Goal: Check status: Check status

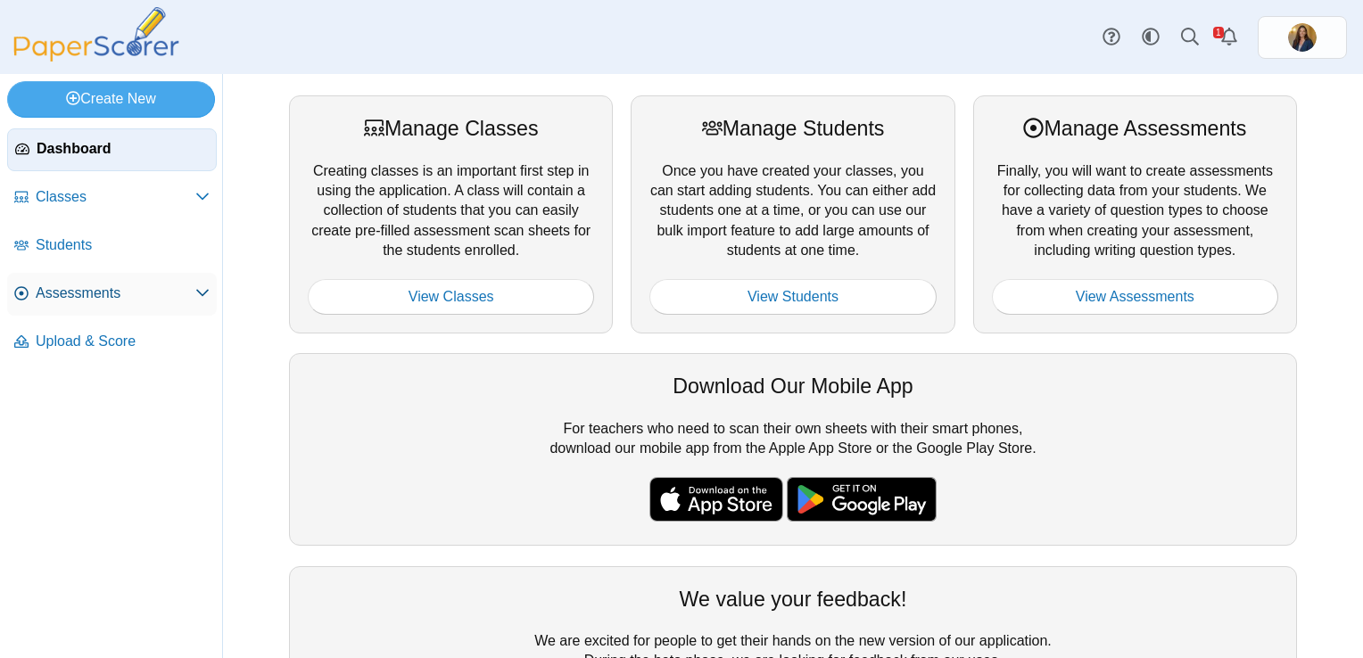
click at [114, 293] on span "Assessments" at bounding box center [116, 294] width 160 height 20
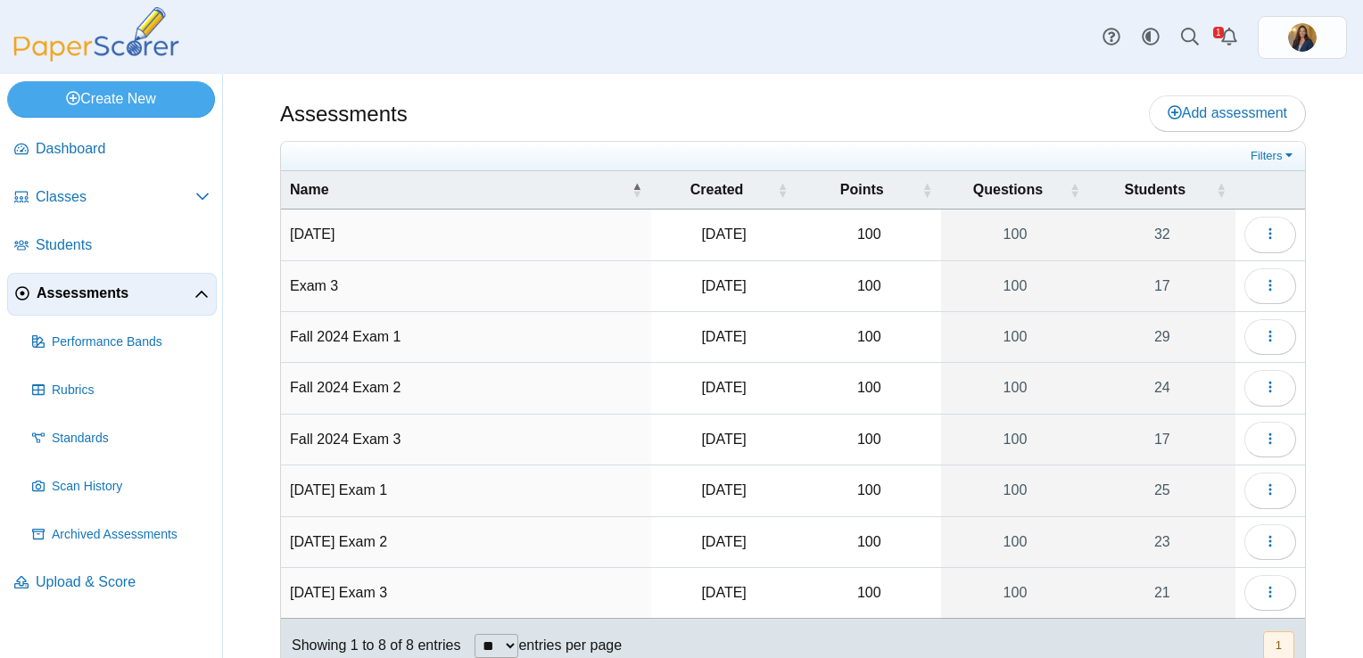
click at [426, 233] on td "[DATE]" at bounding box center [466, 235] width 370 height 51
click at [1263, 227] on icon "button" at bounding box center [1270, 234] width 14 height 14
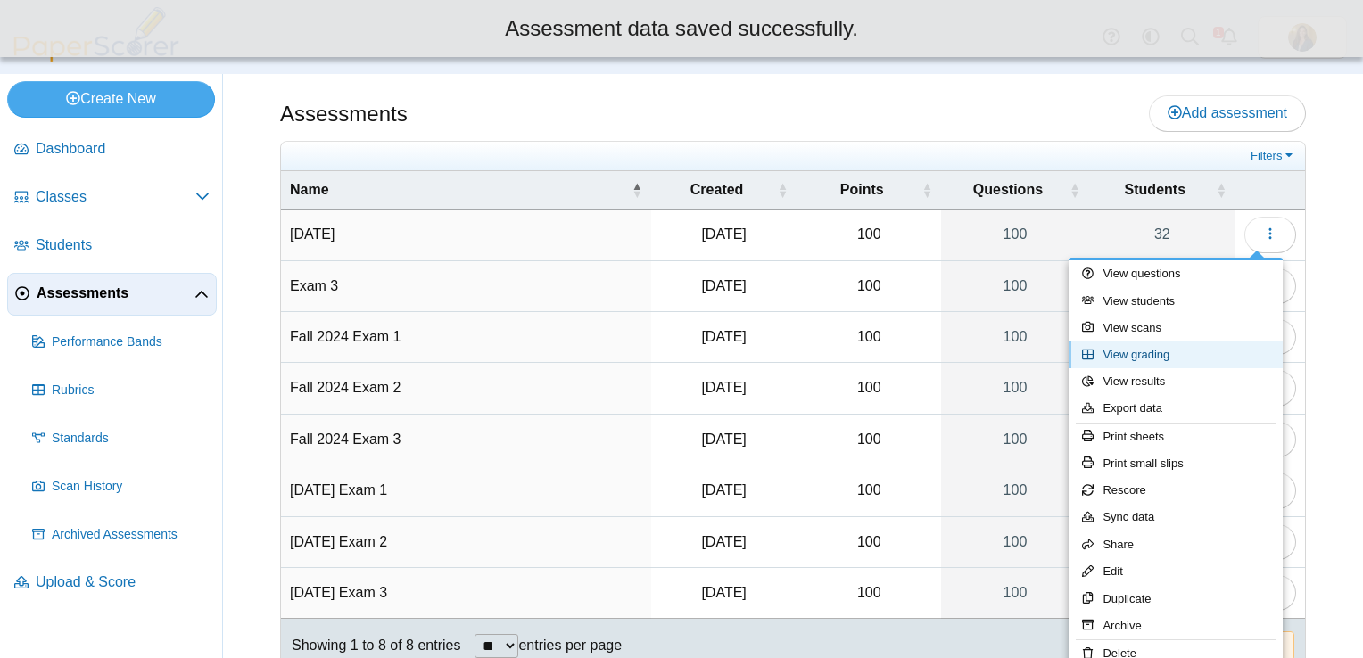
click at [1180, 359] on link "View grading" at bounding box center [1175, 355] width 214 height 27
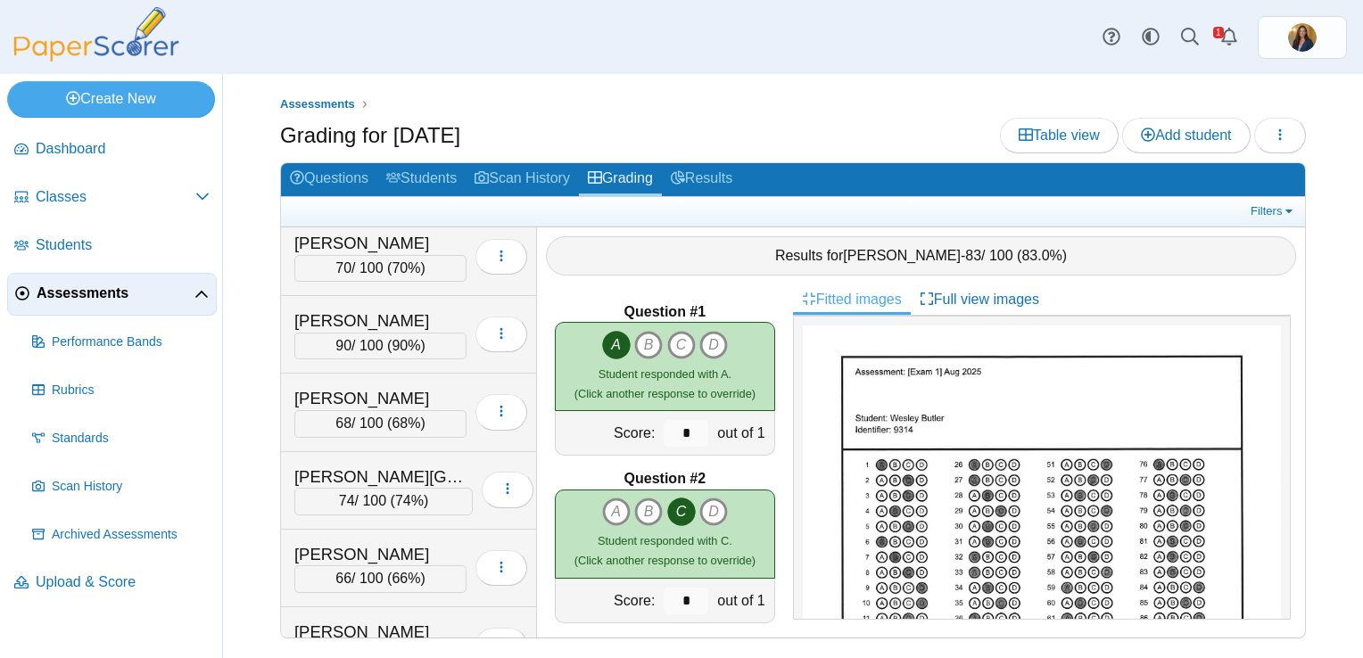
scroll to position [714, 0]
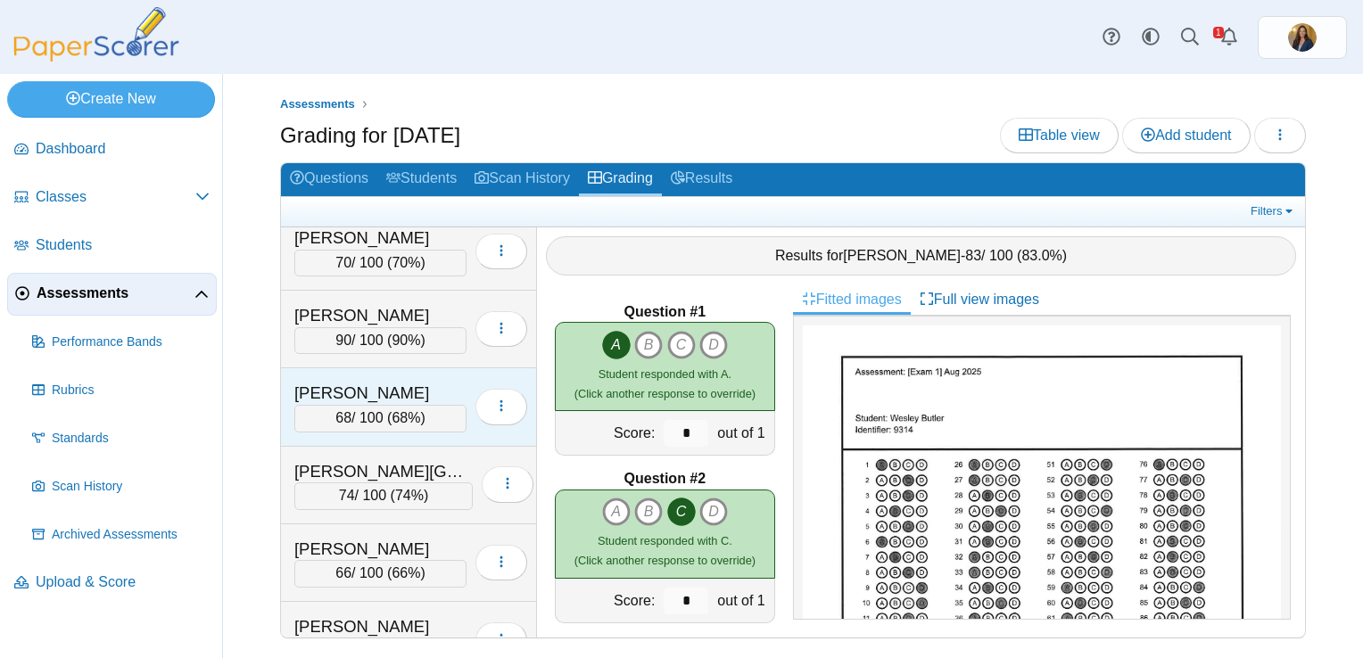
click at [418, 382] on div "[PERSON_NAME]" at bounding box center [380, 393] width 172 height 23
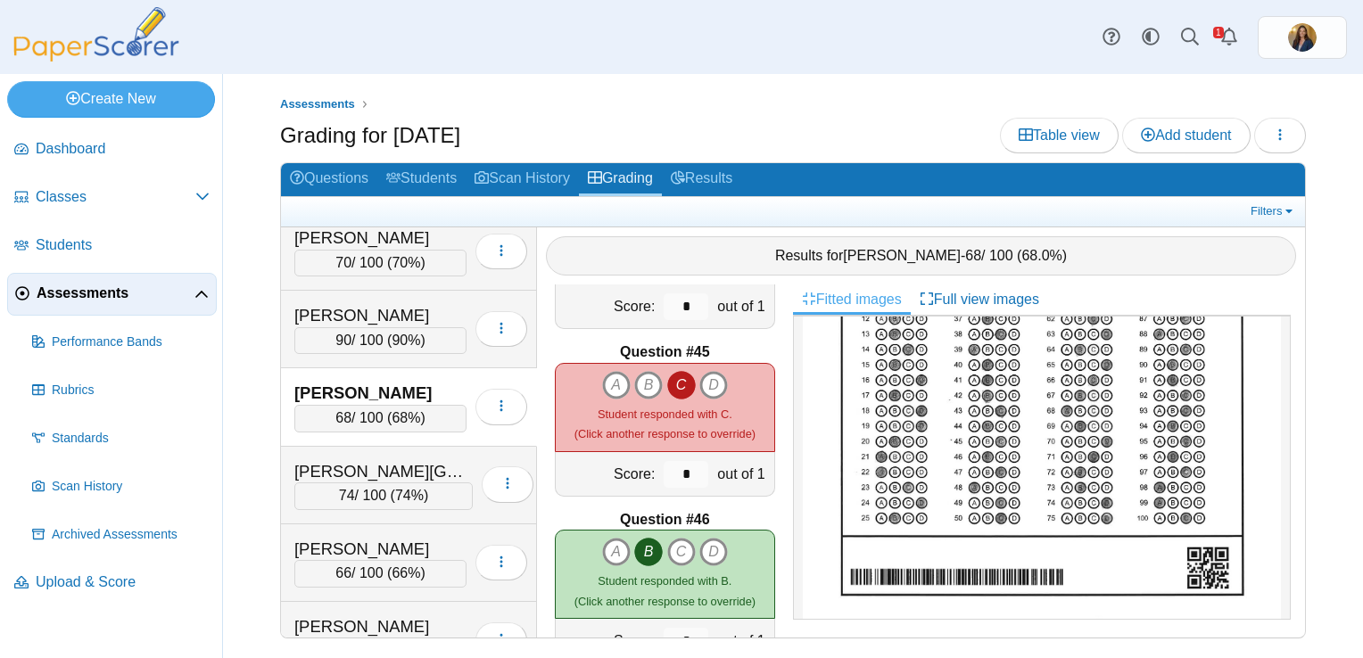
scroll to position [321, 0]
